Goal: Complete application form: Complete application form

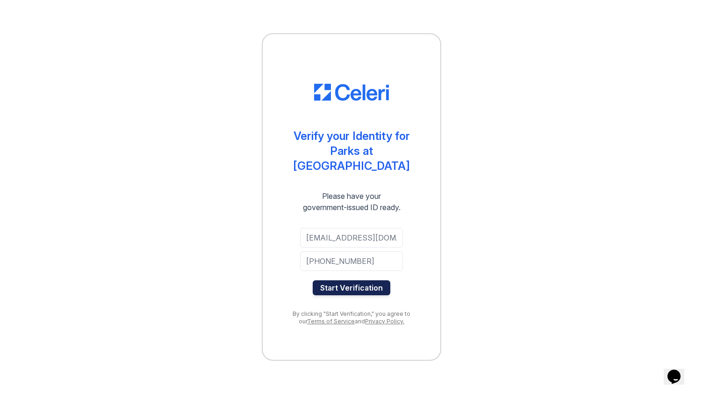
click at [363, 280] on button "Start Verification" at bounding box center [352, 287] width 78 height 15
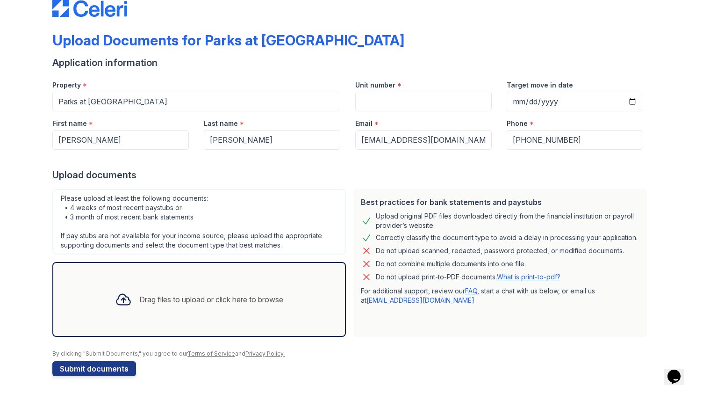
click at [203, 296] on div "Drag files to upload or click here to browse" at bounding box center [211, 299] width 144 height 11
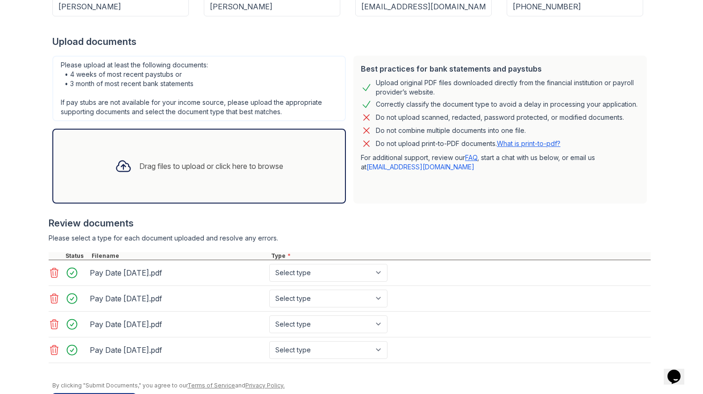
scroll to position [186, 0]
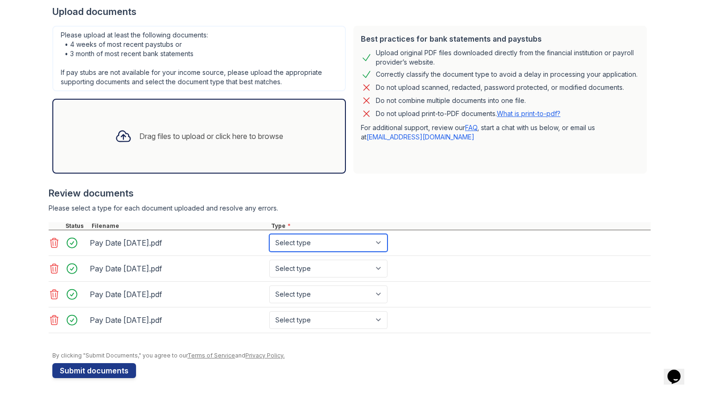
click at [330, 247] on select "Select type Paystub Bank Statement Offer Letter Tax Documents Benefit Award Let…" at bounding box center [328, 243] width 118 height 18
select select "paystub"
click at [269, 234] on select "Select type Paystub Bank Statement Offer Letter Tax Documents Benefit Award Let…" at bounding box center [328, 243] width 118 height 18
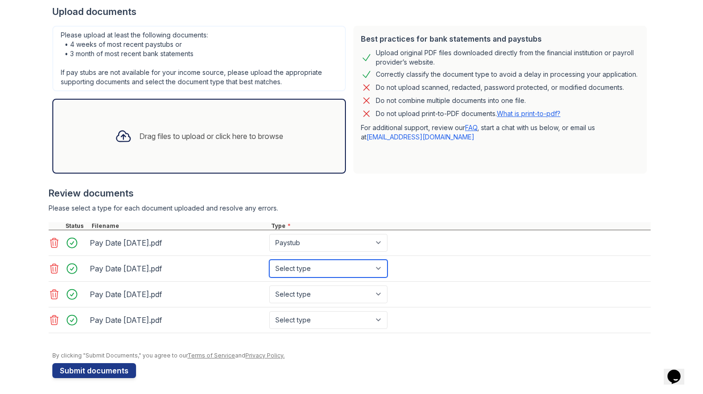
drag, startPoint x: 335, startPoint y: 259, endPoint x: 334, endPoint y: 267, distance: 8.0
click at [335, 259] on select "Select type Paystub Bank Statement Offer Letter Tax Documents Benefit Award Let…" at bounding box center [328, 268] width 118 height 18
select select "paystub"
click at [269, 259] on select "Select type Paystub Bank Statement Offer Letter Tax Documents Benefit Award Let…" at bounding box center [328, 268] width 118 height 18
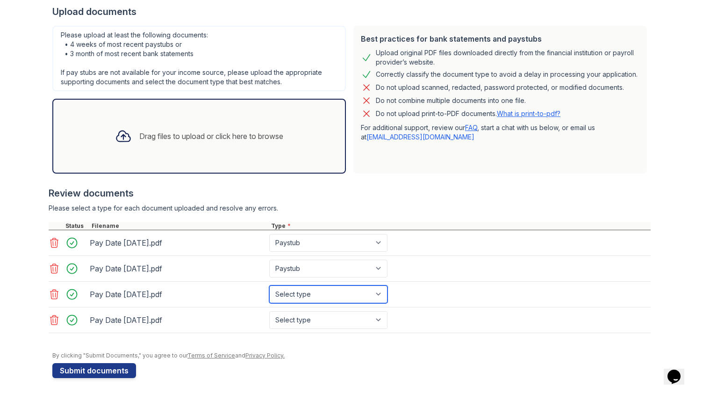
click at [326, 295] on select "Select type Paystub Bank Statement Offer Letter Tax Documents Benefit Award Let…" at bounding box center [328, 294] width 118 height 18
select select "paystub"
click at [269, 285] on select "Select type Paystub Bank Statement Offer Letter Tax Documents Benefit Award Let…" at bounding box center [328, 294] width 118 height 18
click at [324, 299] on select "Select type Paystub Bank Statement Offer Letter Tax Documents Benefit Award Let…" at bounding box center [328, 294] width 118 height 18
click at [269, 285] on select "Select type Paystub Bank Statement Offer Letter Tax Documents Benefit Award Let…" at bounding box center [328, 294] width 118 height 18
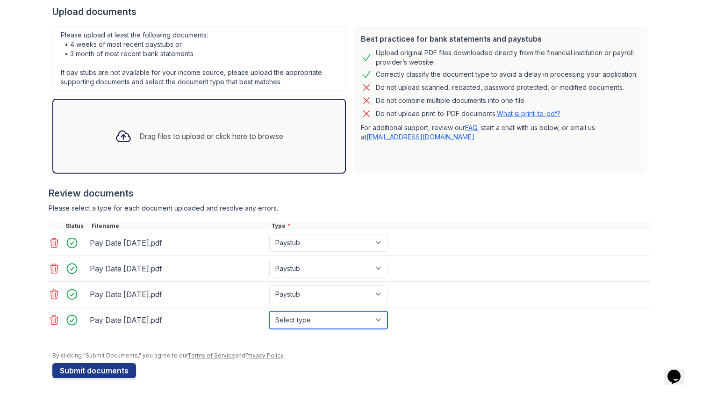
click at [358, 322] on select "Select type Paystub Bank Statement Offer Letter Tax Documents Benefit Award Let…" at bounding box center [328, 320] width 118 height 18
select select "paystub"
click at [269, 311] on select "Select type Paystub Bank Statement Offer Letter Tax Documents Benefit Award Let…" at bounding box center [328, 320] width 118 height 18
click at [441, 330] on div "Pay Date 2025-09-19.pdf Select type Paystub Bank Statement Offer Letter Tax Doc…" at bounding box center [350, 320] width 602 height 26
click at [392, 346] on div at bounding box center [351, 346] width 598 height 9
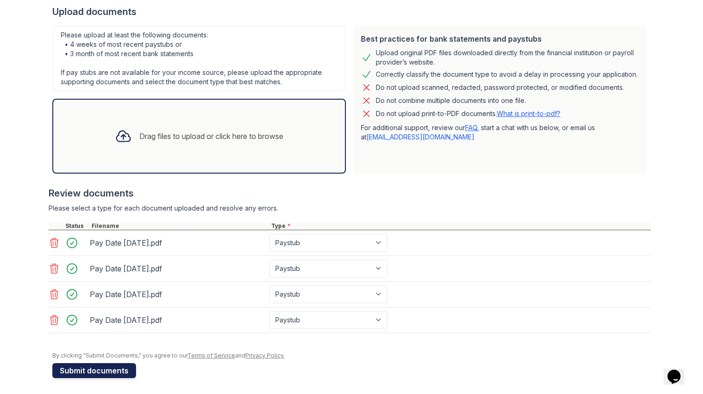
click at [96, 369] on button "Submit documents" at bounding box center [94, 370] width 84 height 15
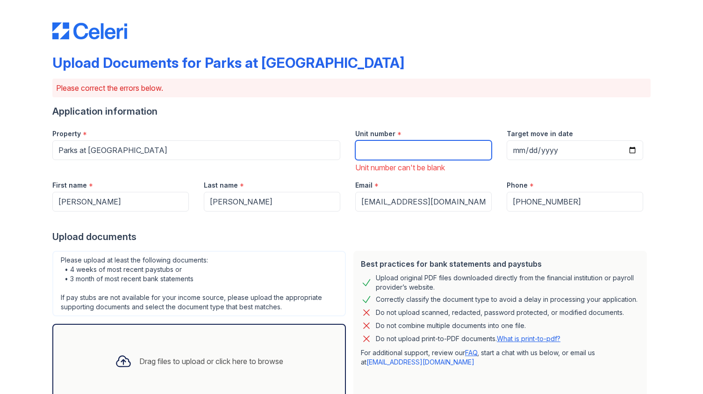
click at [388, 146] on input "Unit number" at bounding box center [423, 150] width 137 height 20
paste input "Apt.10235"
click at [374, 154] on input "Apt.10235" at bounding box center [423, 150] width 137 height 20
type input "10235"
click at [433, 171] on div "Unit number can't be blank" at bounding box center [423, 167] width 137 height 11
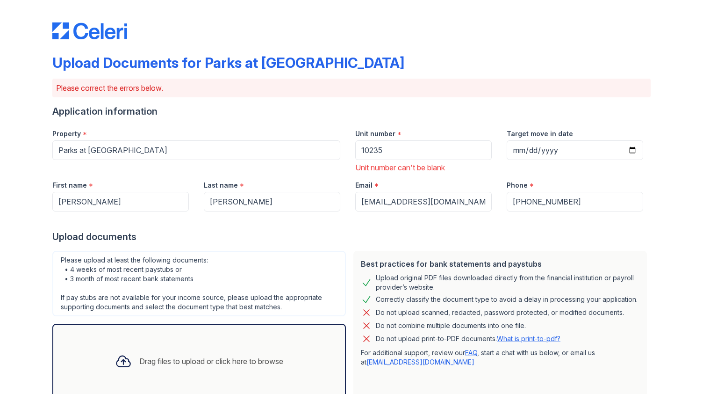
click at [450, 175] on div "Email *" at bounding box center [423, 182] width 137 height 19
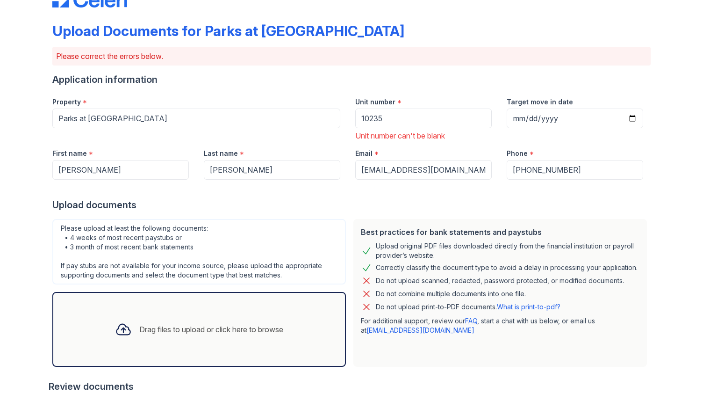
scroll to position [47, 0]
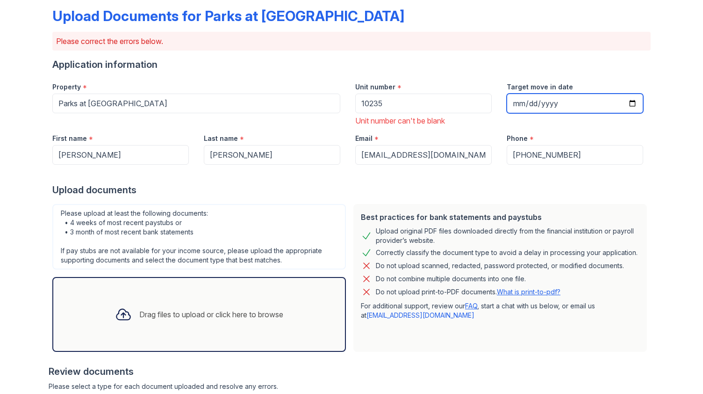
click at [556, 97] on input "Target move in date" at bounding box center [575, 104] width 137 height 20
click at [626, 102] on input "Target move in date" at bounding box center [575, 104] width 137 height 20
type input "2025-11-07"
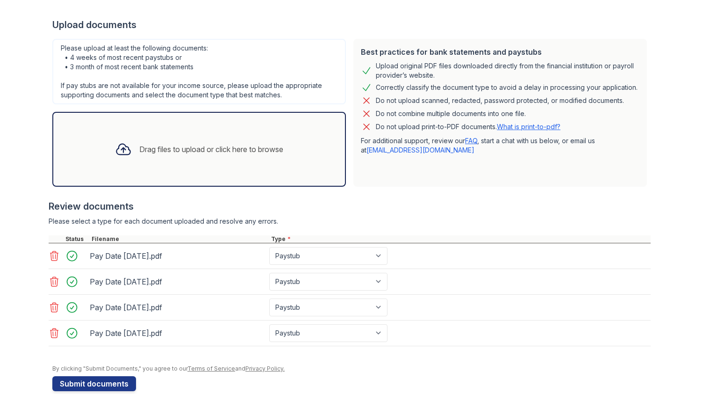
scroll to position [225, 0]
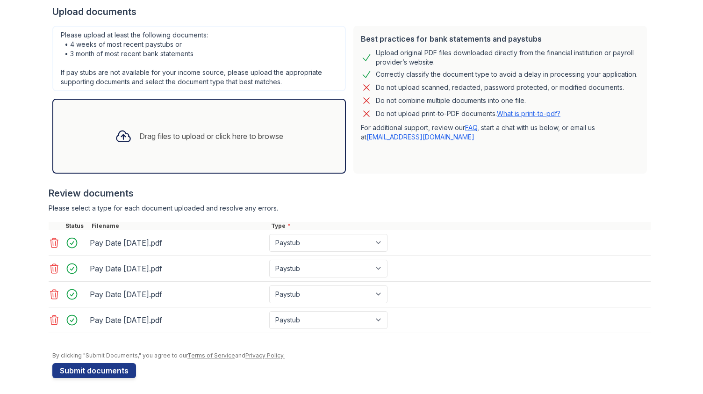
drag, startPoint x: 82, startPoint y: 364, endPoint x: 137, endPoint y: 299, distance: 84.9
click at [82, 364] on button "Submit documents" at bounding box center [94, 370] width 84 height 15
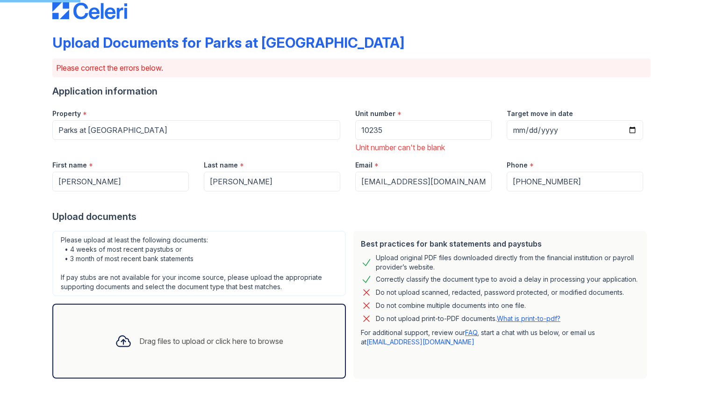
scroll to position [0, 0]
